Goal: Information Seeking & Learning: Learn about a topic

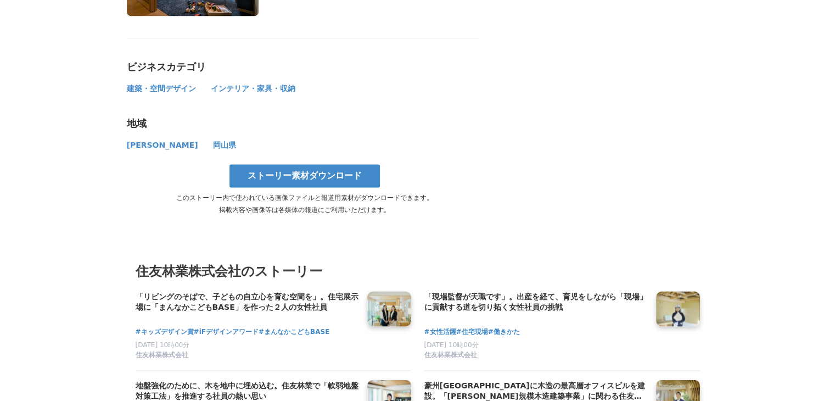
scroll to position [6041, 0]
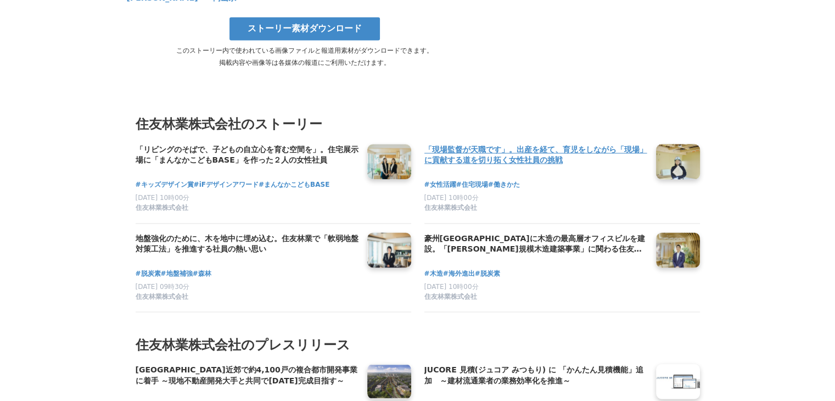
click at [498, 144] on h4 "「現場監督が天職です」。出産を経て、育児をしながら「現場」に貢献する道を切り拓く女性社員の挑戦" at bounding box center [536, 155] width 223 height 23
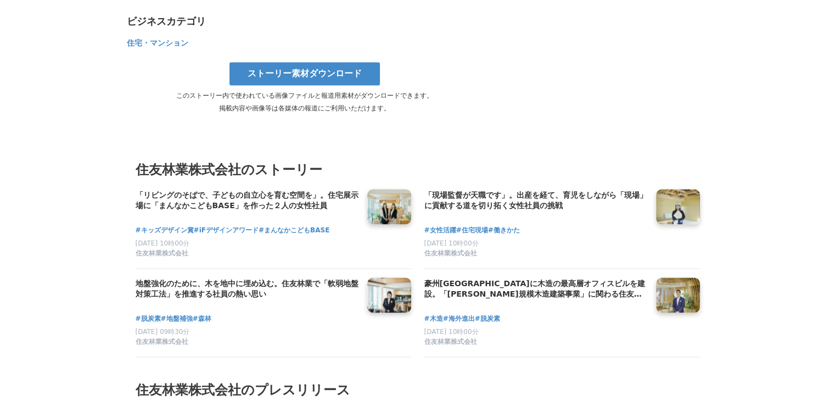
scroll to position [6096, 0]
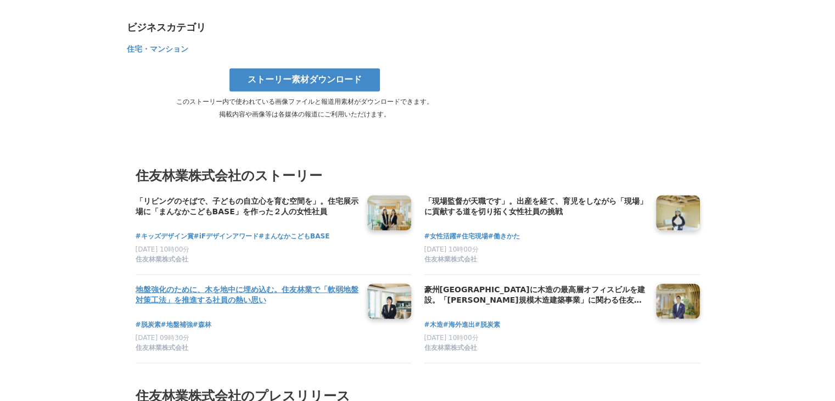
click at [299, 283] on h4 "地盤強化のために、木を地中に埋め込む。住友林業で「軟弱地盤対策工法」を推進する社員の熱い思い" at bounding box center [247, 294] width 223 height 23
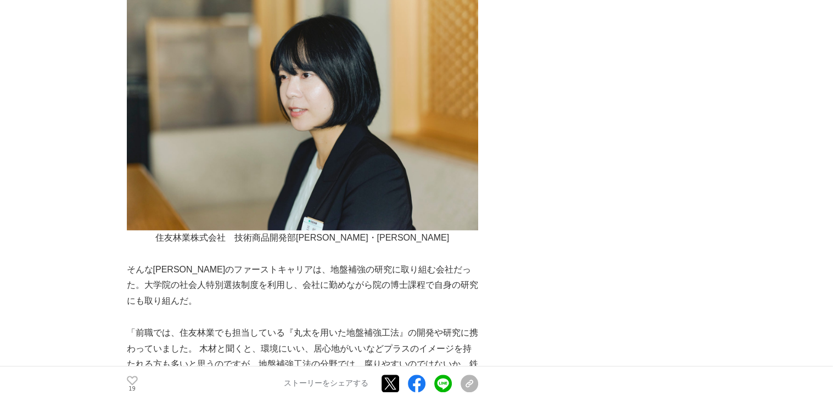
scroll to position [1153, 0]
